Goal: Transaction & Acquisition: Purchase product/service

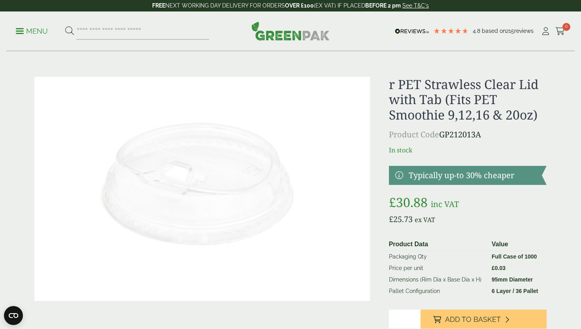
click at [152, 35] on input "search" at bounding box center [142, 31] width 133 height 17
type input "**********"
click at [65, 26] on button at bounding box center [69, 31] width 9 height 10
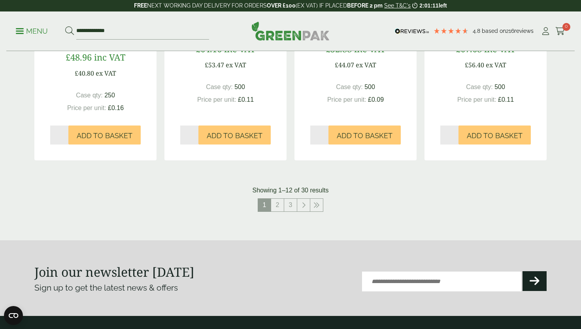
scroll to position [822, 0]
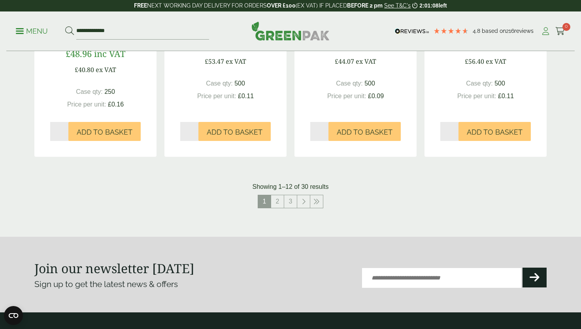
click at [546, 33] on icon at bounding box center [546, 31] width 10 height 8
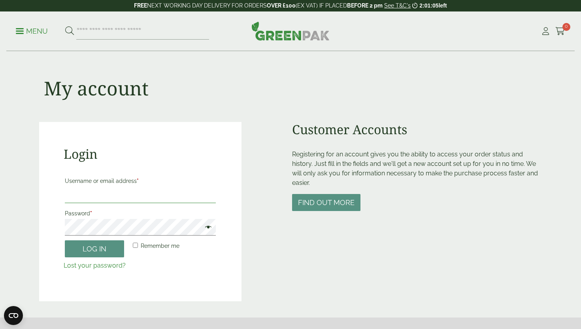
click at [158, 195] on input "Username or email address *" at bounding box center [140, 194] width 151 height 17
type input "**********"
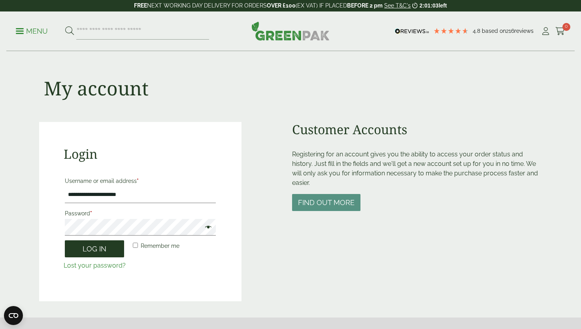
click at [116, 242] on button "Log in" at bounding box center [94, 248] width 59 height 17
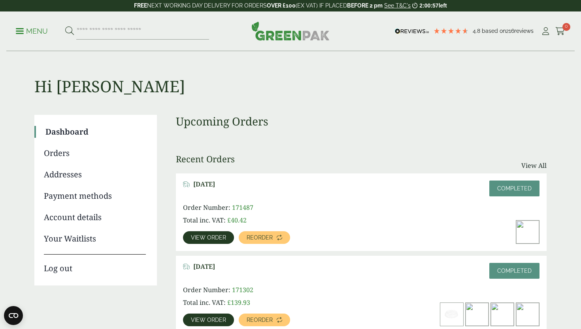
click at [216, 237] on span "View order" at bounding box center [208, 238] width 35 height 6
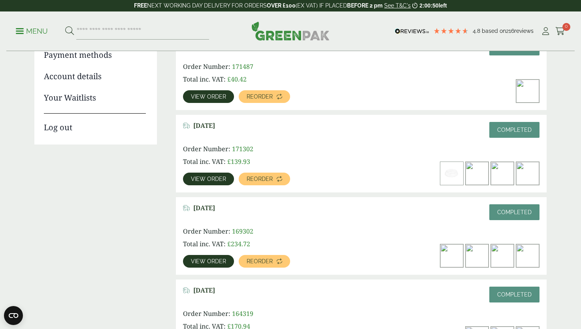
scroll to position [144, 0]
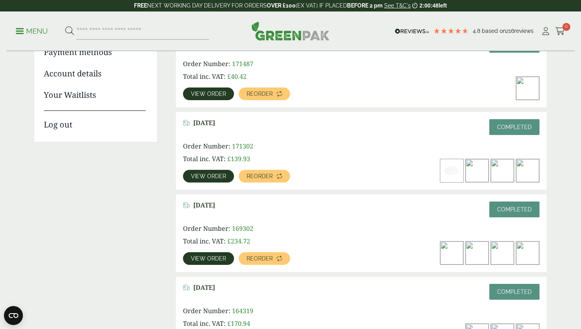
click at [482, 166] on img at bounding box center [477, 170] width 23 height 23
click at [212, 179] on link "View order" at bounding box center [208, 176] width 51 height 13
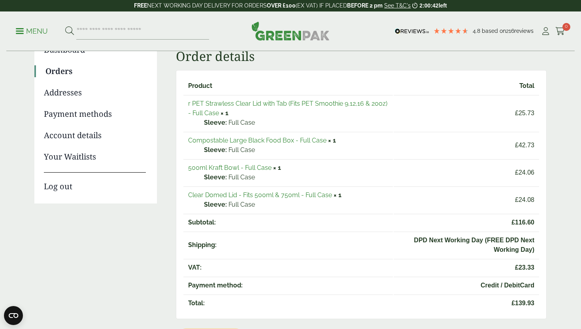
scroll to position [84, 0]
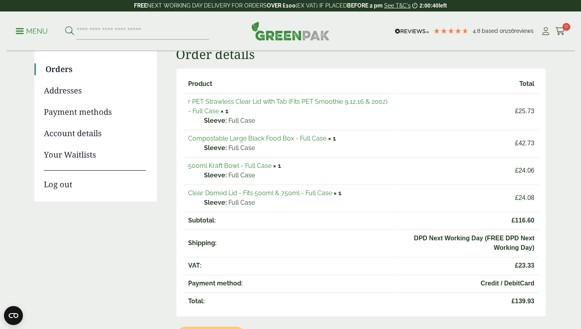
click at [291, 138] on link "Compostable Large Black Food Box - Full Case" at bounding box center [257, 138] width 138 height 8
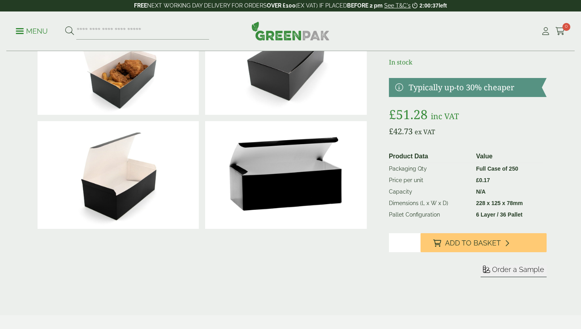
scroll to position [103, 0]
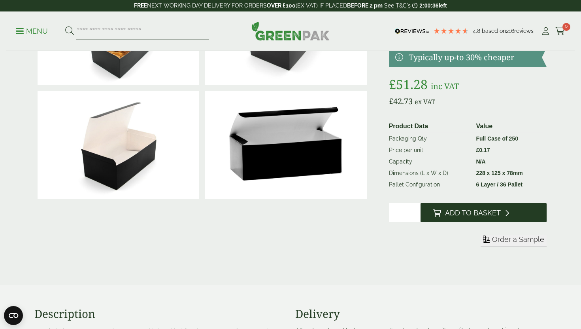
click at [452, 209] on span "Add to Basket" at bounding box center [473, 212] width 56 height 9
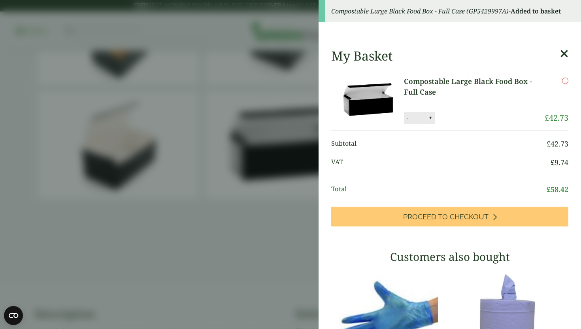
click at [432, 118] on button "+" at bounding box center [431, 117] width 8 height 7
type input "*"
click at [466, 118] on button "Update" at bounding box center [457, 118] width 40 height 12
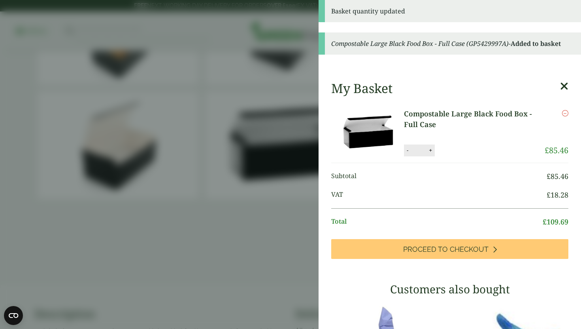
click at [278, 188] on aside "Basket quantity updated Compostable Large Black Food Box - Full Case (GP5429997…" at bounding box center [290, 164] width 581 height 329
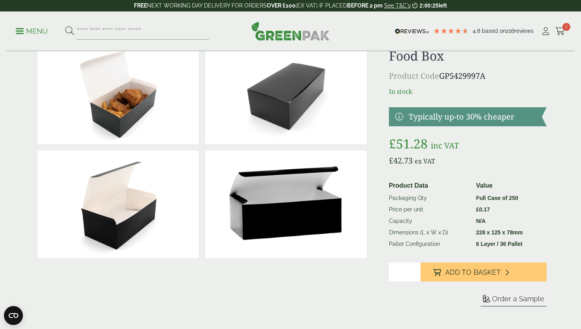
scroll to position [0, 0]
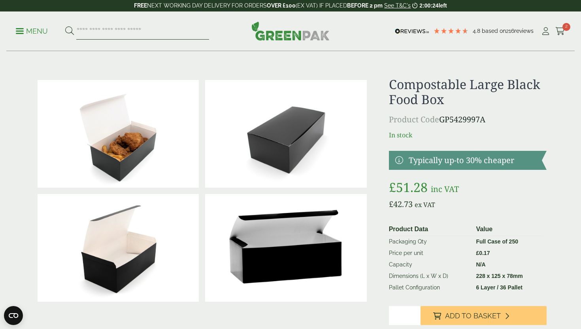
click at [146, 31] on input "search" at bounding box center [142, 31] width 133 height 17
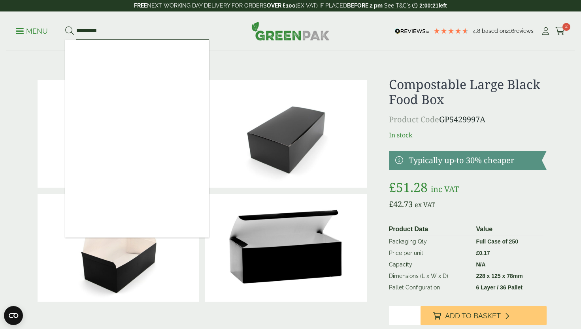
type input "**********"
click at [65, 26] on button at bounding box center [69, 31] width 9 height 10
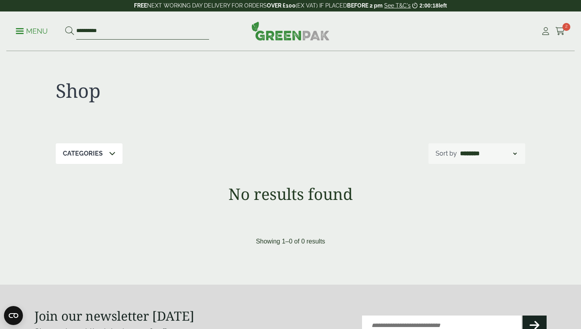
click at [128, 29] on input "**********" at bounding box center [142, 31] width 133 height 17
drag, startPoint x: 93, startPoint y: 30, endPoint x: 45, endPoint y: 30, distance: 47.9
click at [45, 30] on ul "**********" at bounding box center [112, 31] width 193 height 17
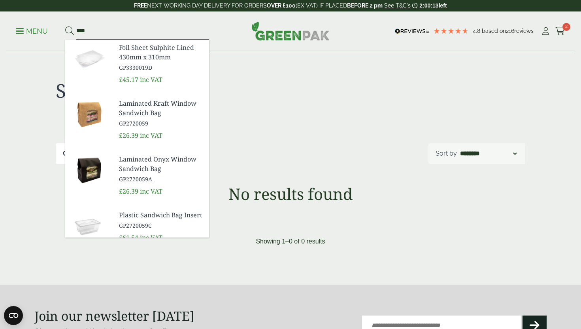
click at [129, 27] on input "****" at bounding box center [142, 31] width 133 height 17
type input "****"
click at [65, 26] on button at bounding box center [69, 31] width 9 height 10
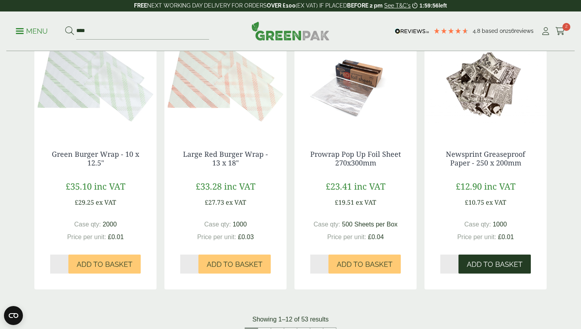
scroll to position [672, 0]
click at [547, 34] on icon at bounding box center [546, 31] width 10 height 8
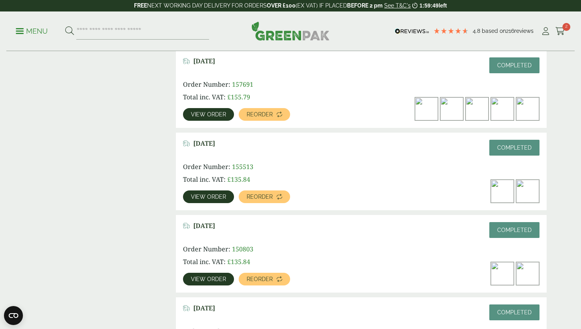
scroll to position [461, 0]
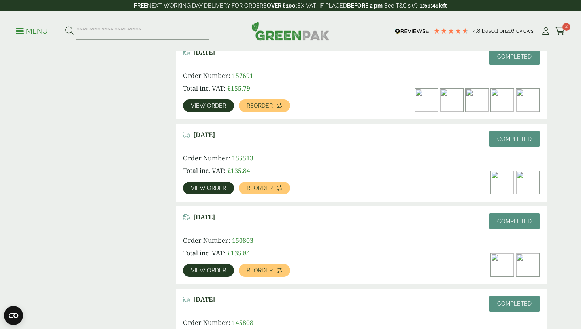
click at [472, 95] on img at bounding box center [477, 100] width 23 height 23
click at [221, 106] on span "View order" at bounding box center [208, 106] width 35 height 6
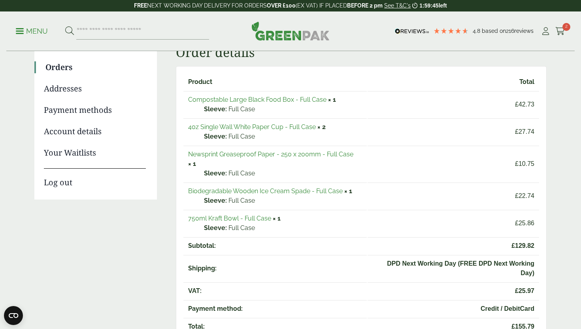
scroll to position [95, 0]
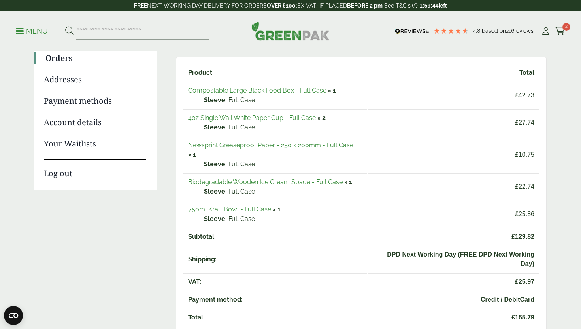
click at [317, 144] on link "Newsprint Greaseproof Paper - 250 x 200mm - Full Case" at bounding box center [270, 145] width 165 height 8
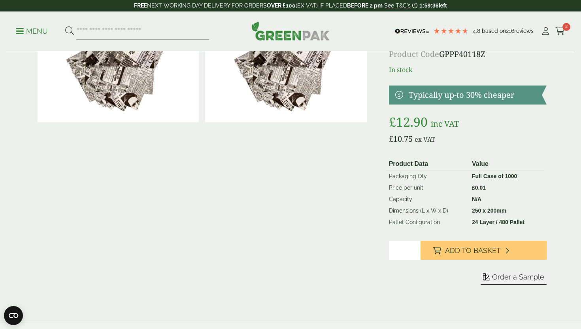
scroll to position [68, 0]
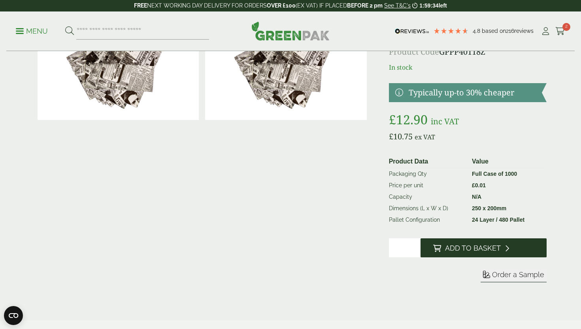
click at [432, 247] on button "Add to Basket" at bounding box center [484, 247] width 126 height 19
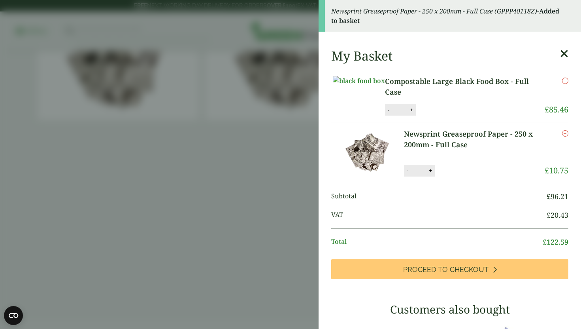
click at [431, 174] on div "- * +" at bounding box center [419, 171] width 31 height 12
click at [431, 174] on button "+" at bounding box center [431, 170] width 8 height 7
type input "*"
click at [466, 176] on button "Update" at bounding box center [457, 171] width 40 height 12
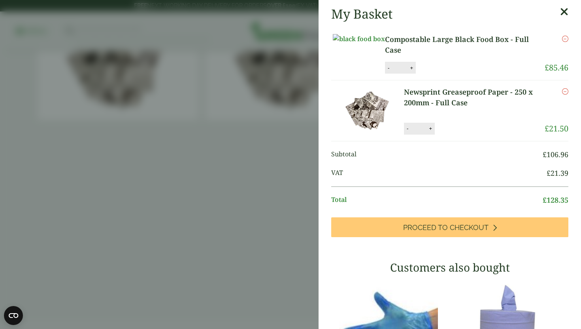
click at [282, 138] on aside "My Basket Compostable Large Black Food Box - Full Case Compostable Large Black …" at bounding box center [290, 164] width 581 height 329
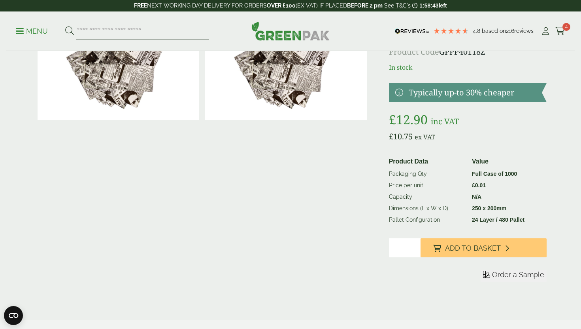
scroll to position [0, 0]
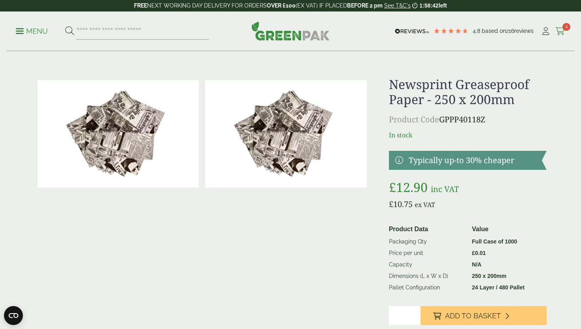
click at [558, 30] on icon at bounding box center [561, 31] width 10 height 8
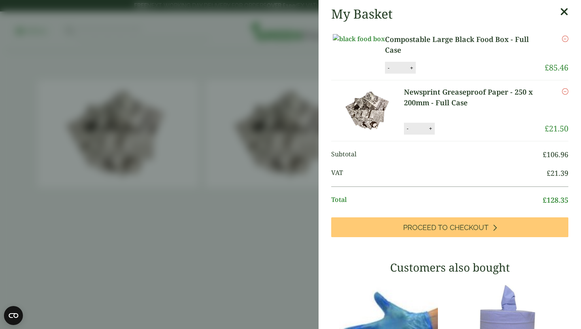
click at [122, 108] on aside "My Basket Compostable Large Black Food Box - Full Case Compostable Large Black …" at bounding box center [290, 164] width 581 height 329
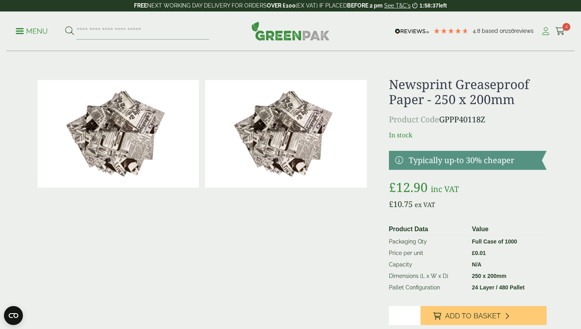
click at [546, 30] on icon at bounding box center [546, 31] width 10 height 8
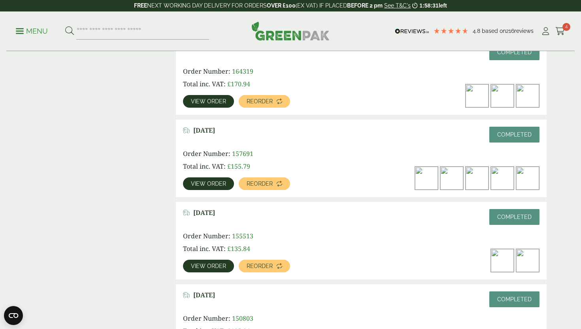
scroll to position [385, 0]
